Goal: Use online tool/utility

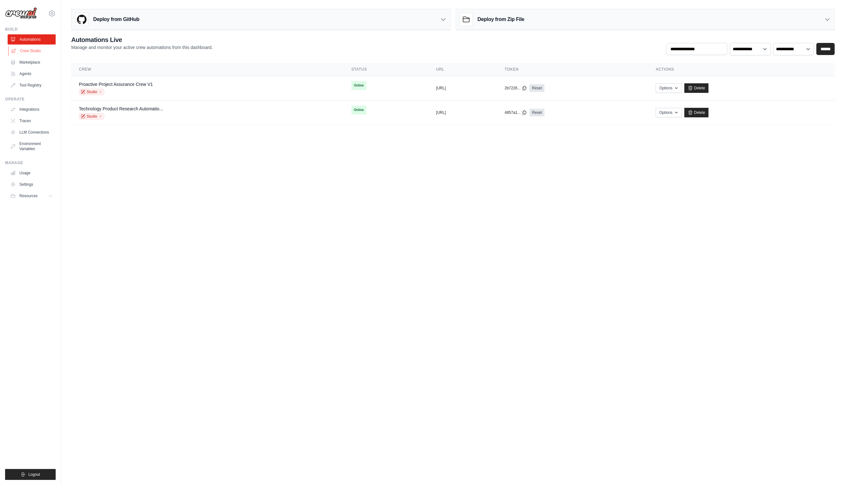
click at [25, 52] on link "Crew Studio" at bounding box center [32, 51] width 48 height 10
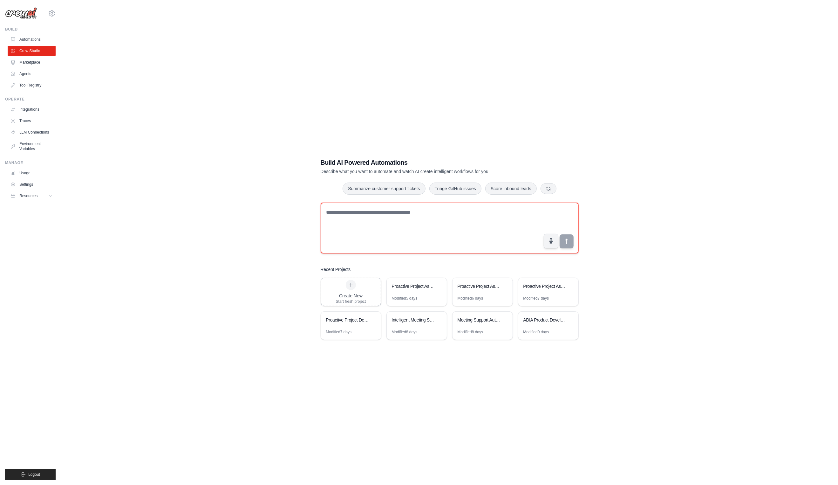
click at [414, 242] on textarea at bounding box center [450, 228] width 258 height 51
